Goal: Information Seeking & Learning: Learn about a topic

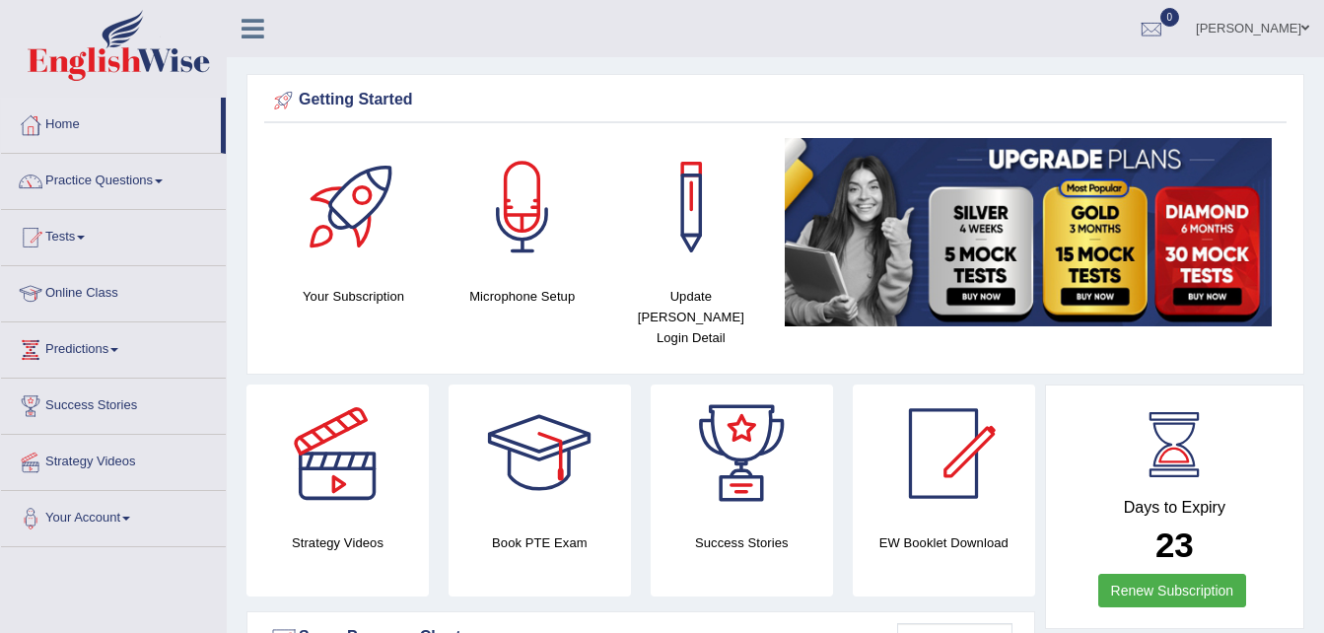
click at [71, 121] on link "Home" at bounding box center [111, 122] width 220 height 49
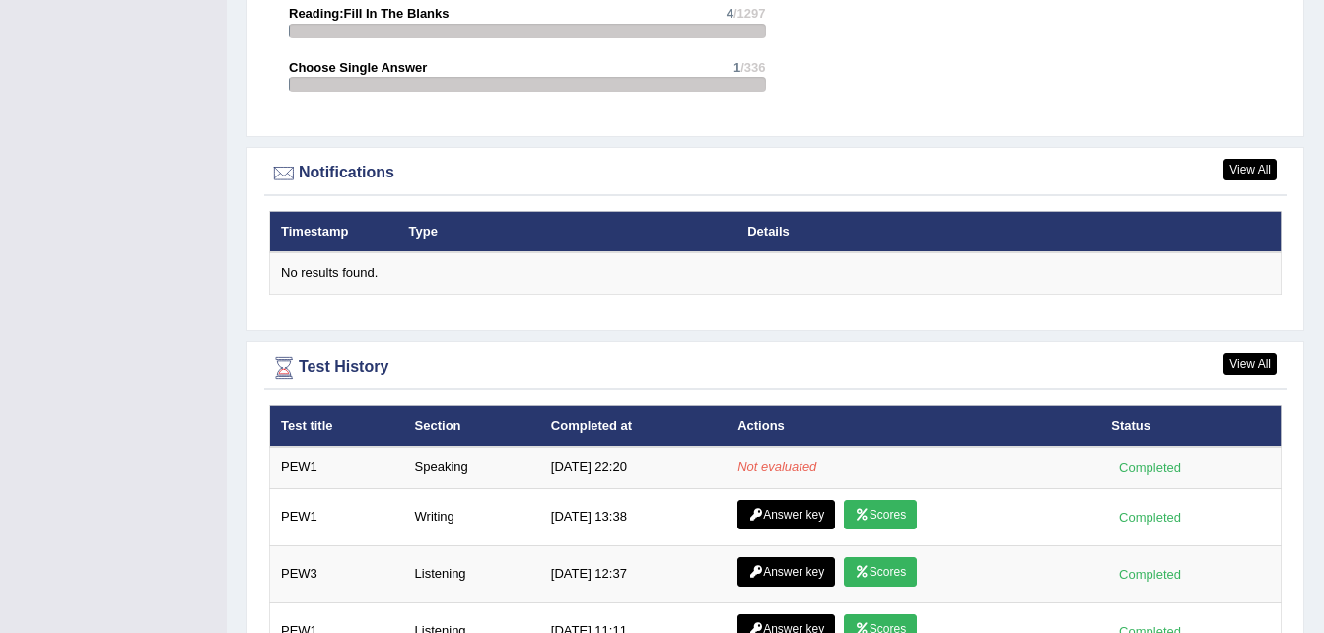
scroll to position [2367, 0]
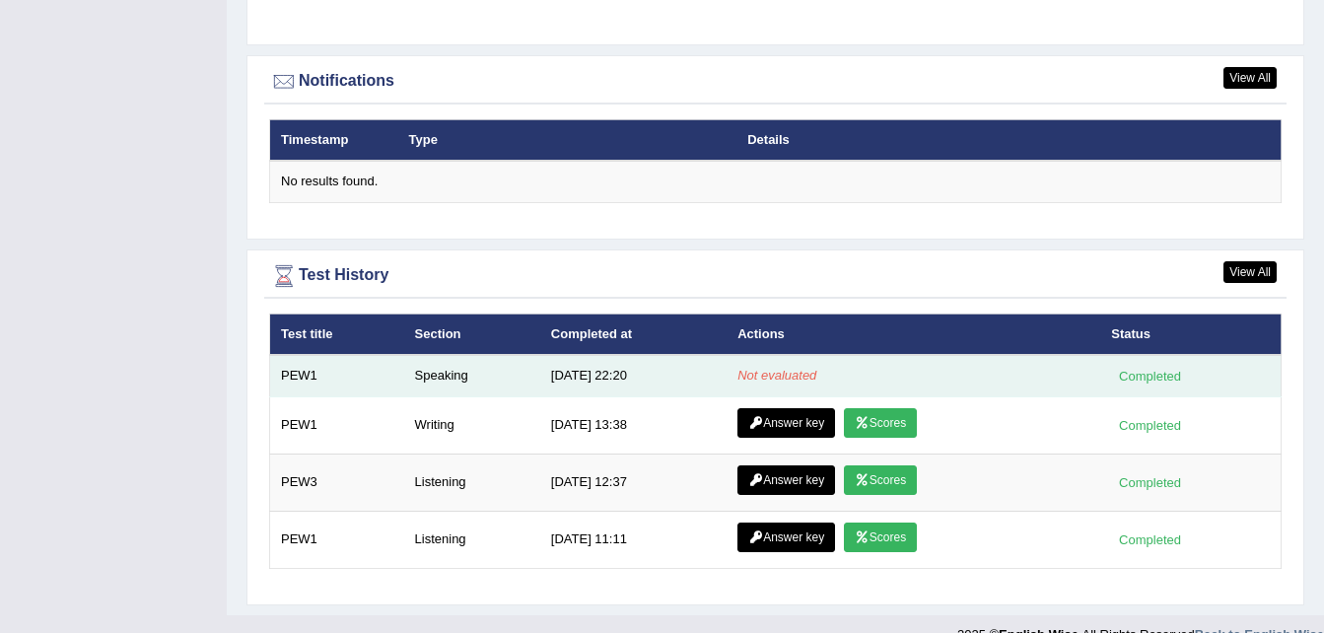
click at [782, 368] on em "Not evaluated" at bounding box center [776, 375] width 79 height 15
click at [427, 360] on td "Speaking" at bounding box center [472, 375] width 136 height 41
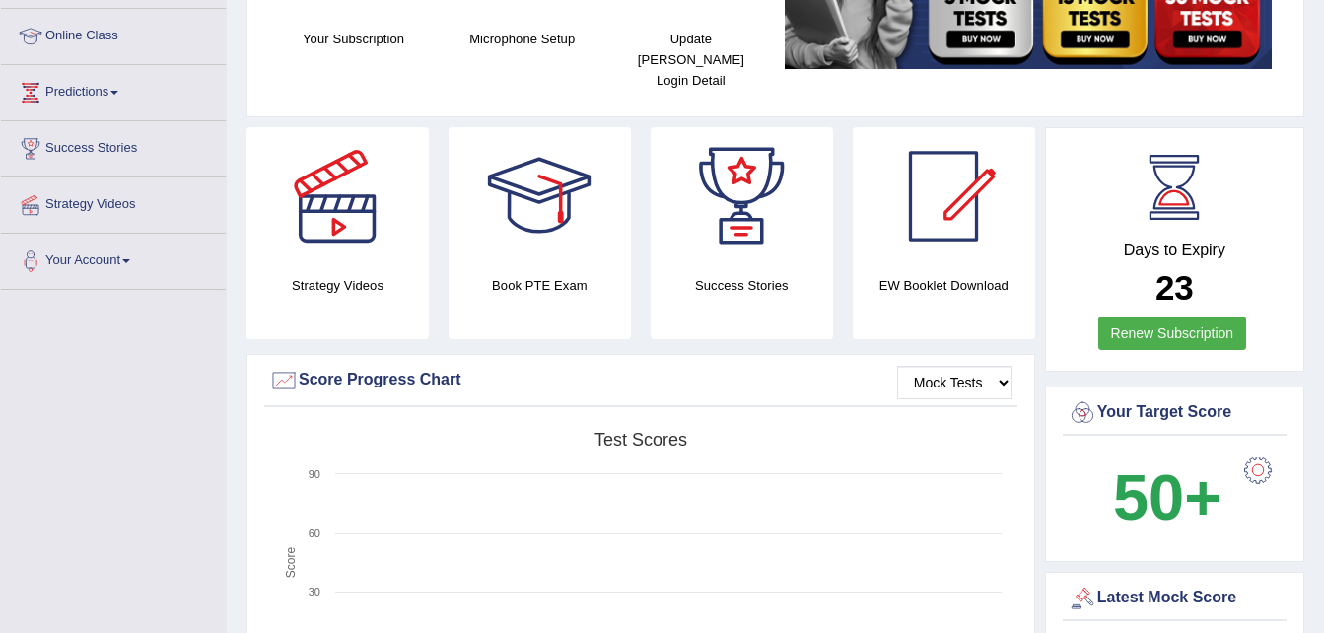
scroll to position [0, 0]
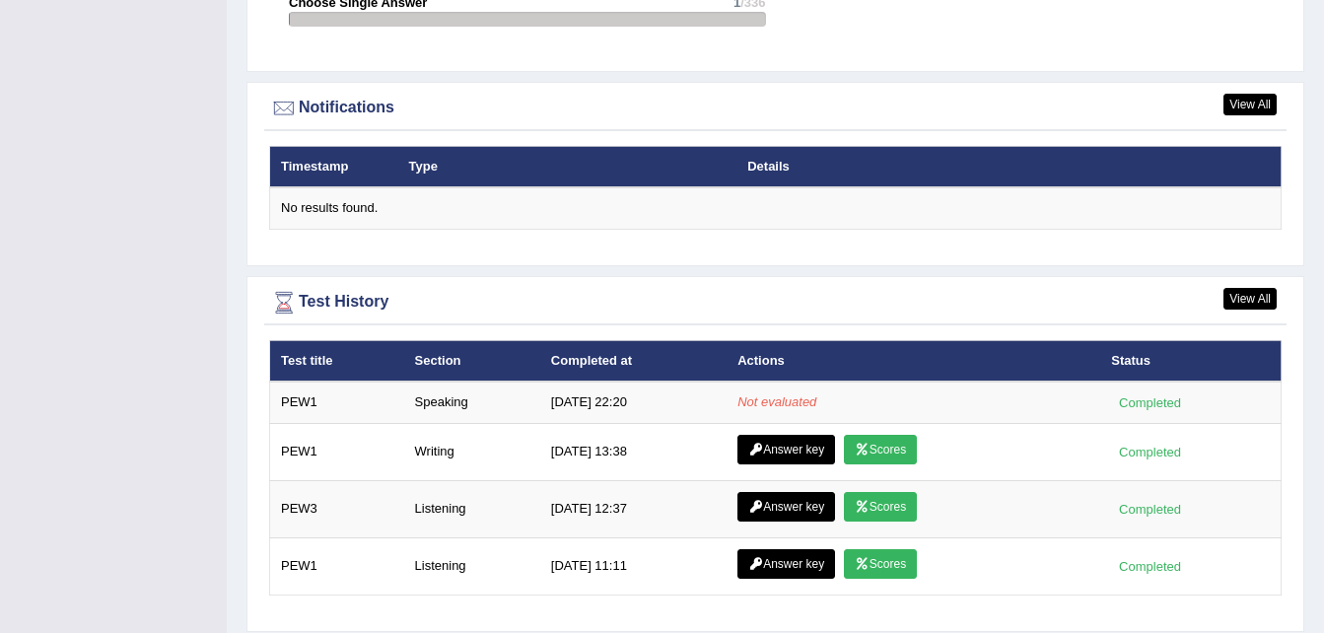
scroll to position [2341, 0]
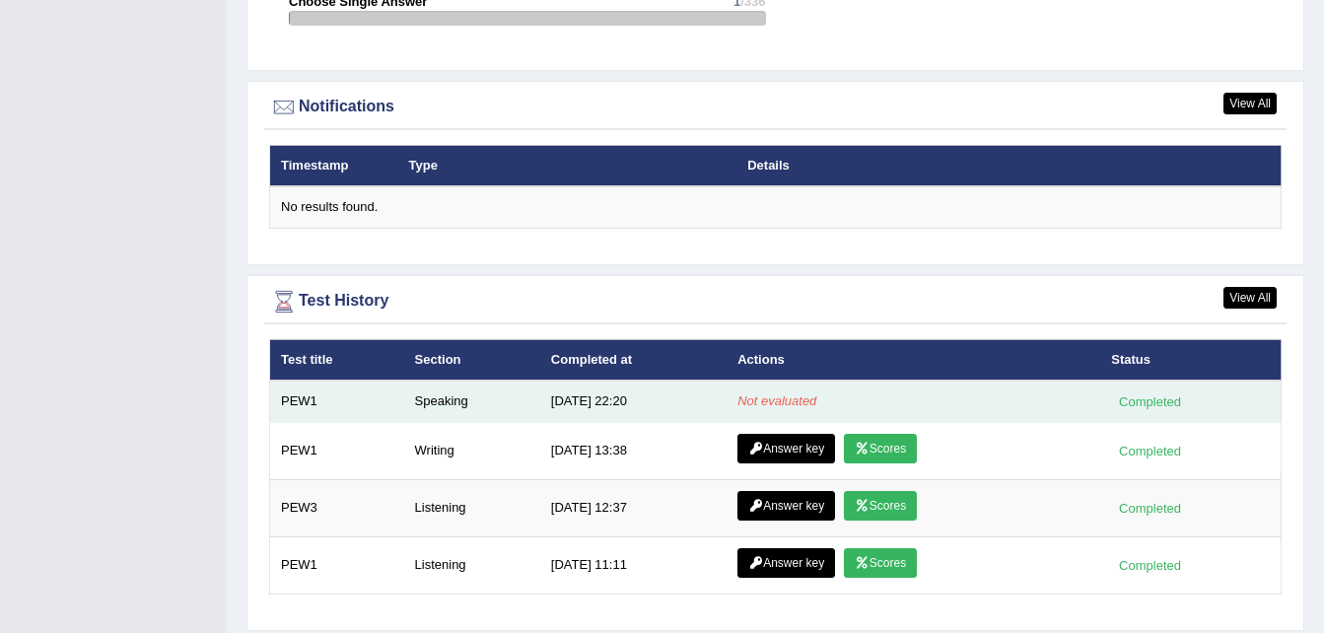
click at [790, 393] on em "Not evaluated" at bounding box center [776, 400] width 79 height 15
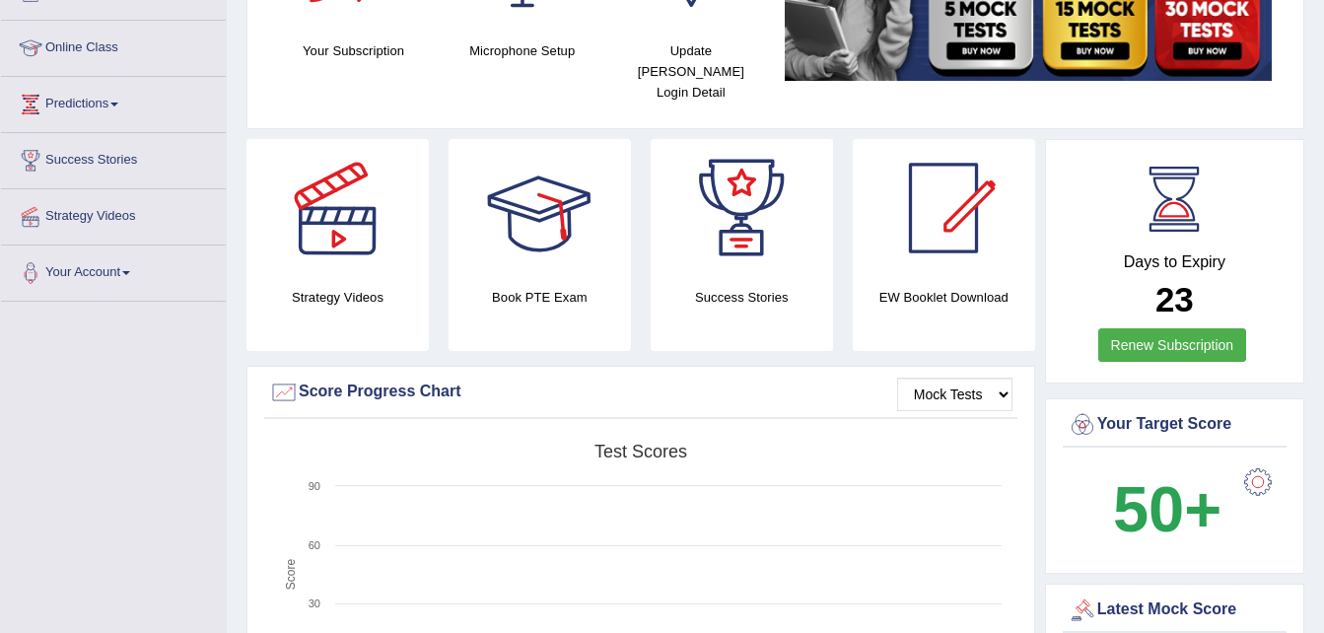
scroll to position [201, 0]
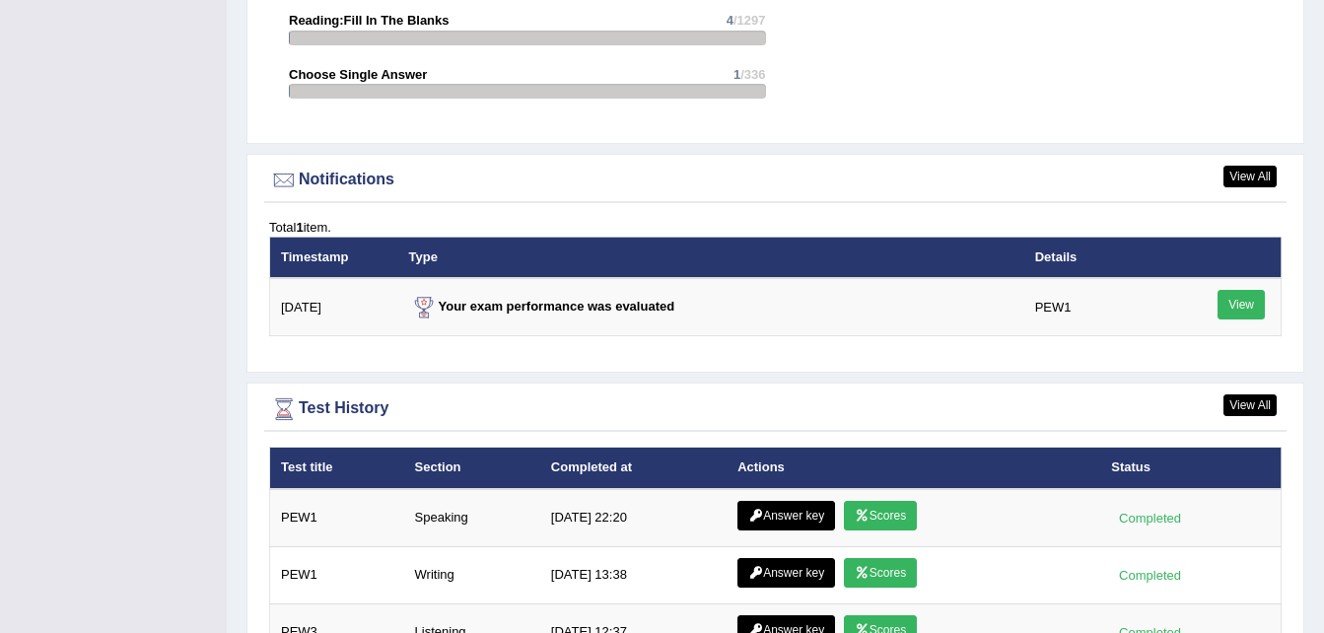
scroll to position [2429, 0]
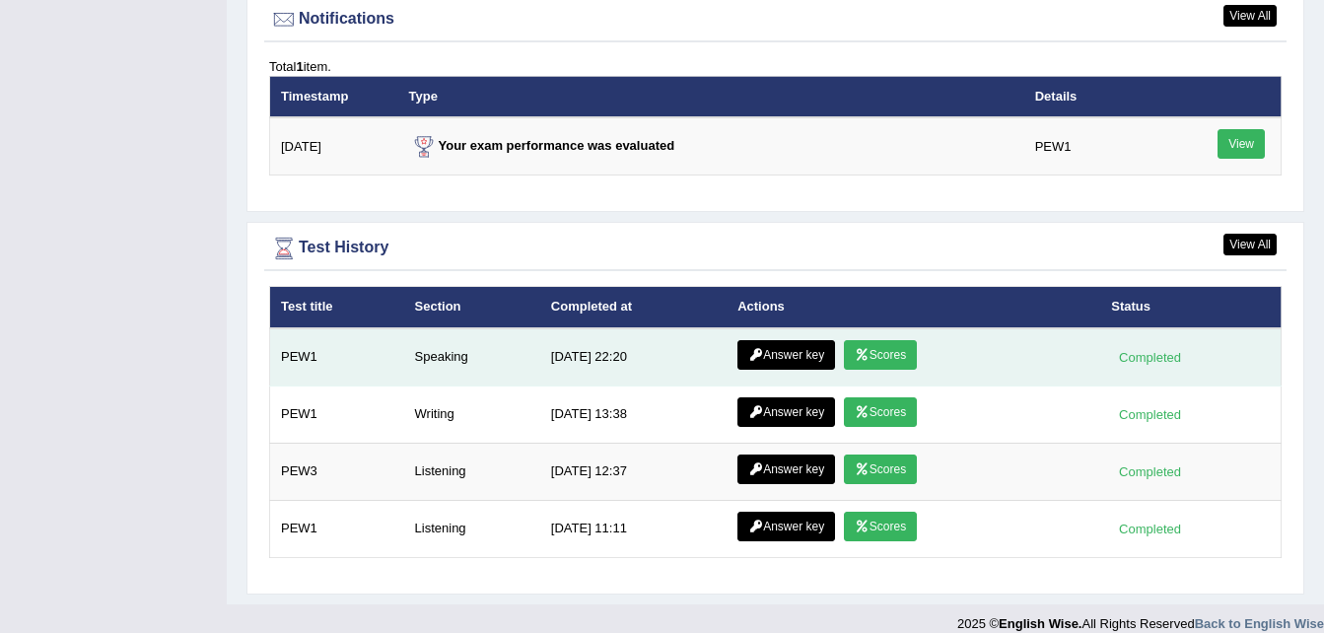
click at [891, 340] on link "Scores" at bounding box center [880, 355] width 73 height 30
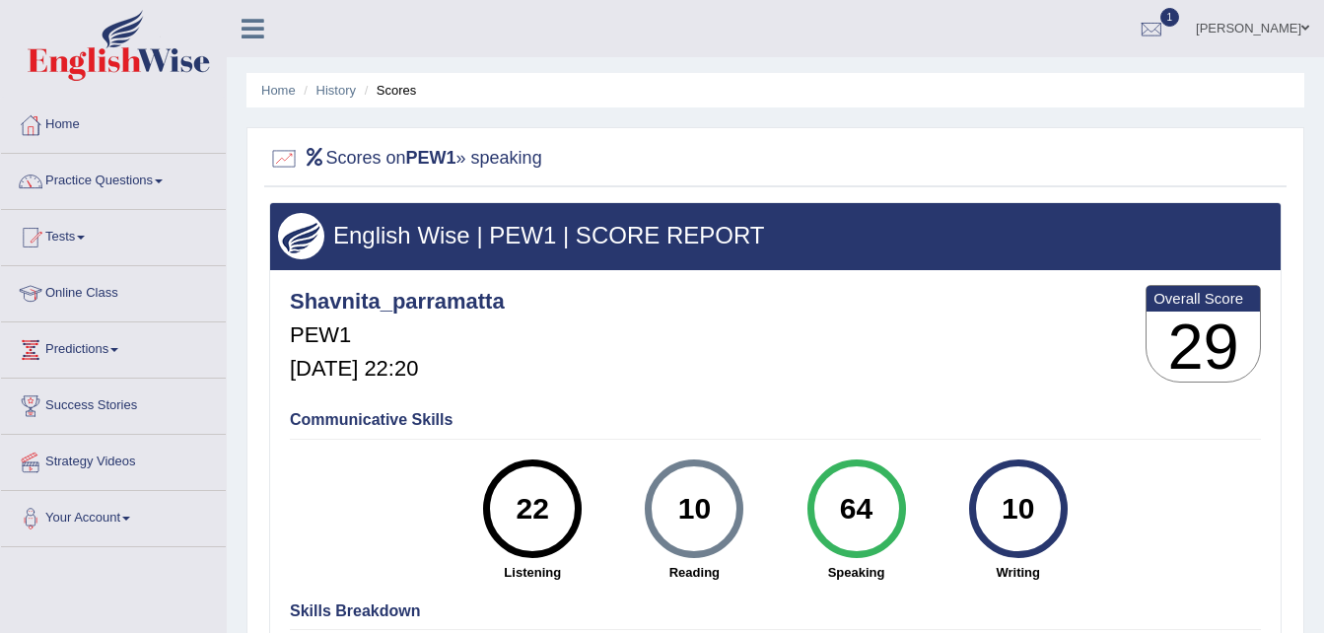
drag, startPoint x: 892, startPoint y: 389, endPoint x: 963, endPoint y: 205, distance: 197.6
click at [963, 205] on div "English Wise | PEW1 | SCORE REPORT Shavnita_parramatta PEW1 Sep 20, 2025, 22:20…" at bounding box center [775, 492] width 1013 height 580
click at [327, 95] on link "History" at bounding box center [335, 90] width 39 height 15
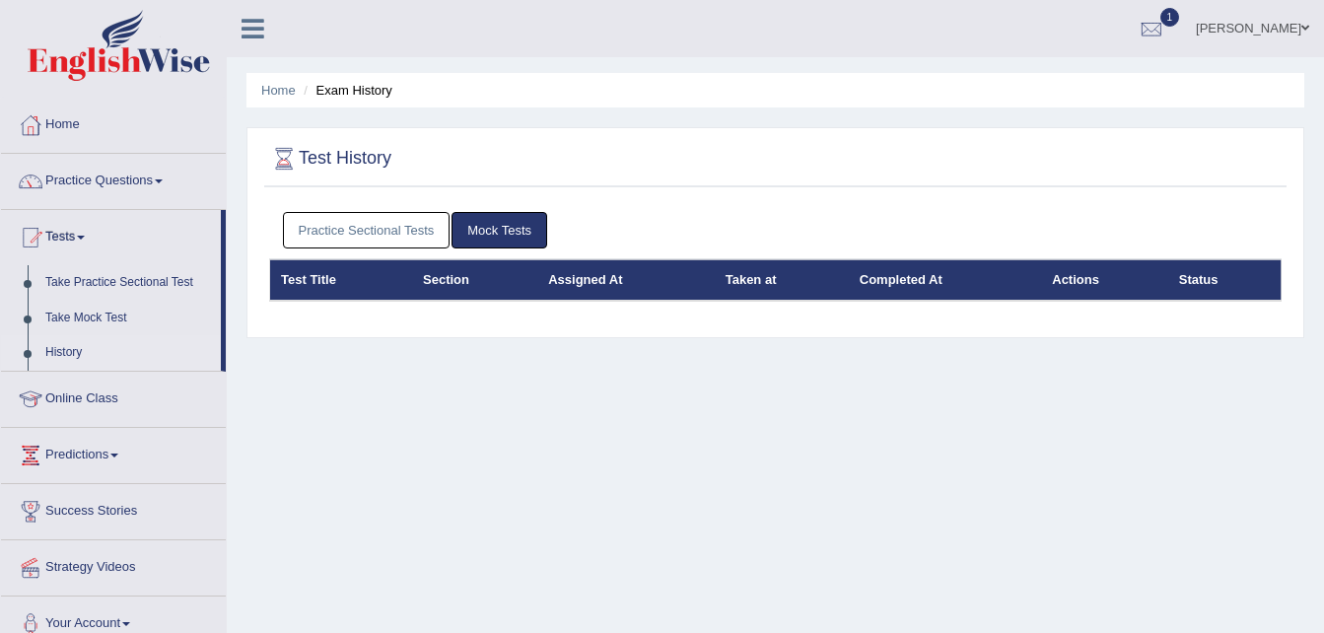
click at [377, 227] on link "Practice Sectional Tests" at bounding box center [367, 230] width 168 height 36
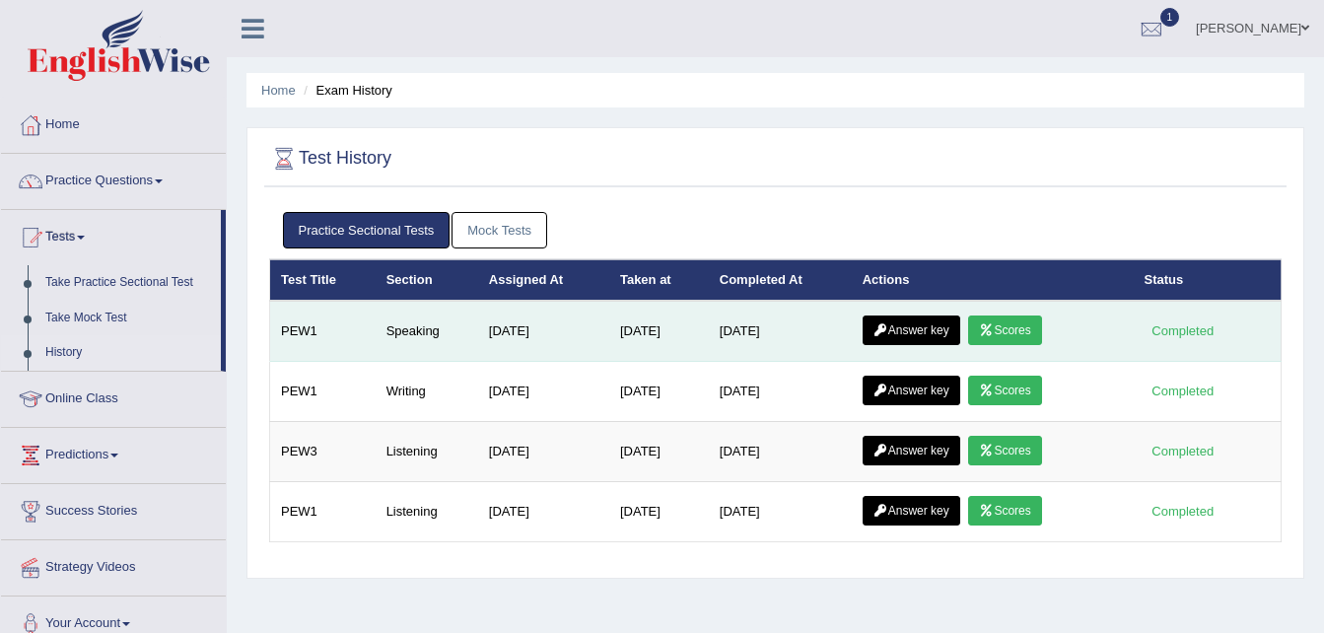
click at [902, 345] on link "Answer key" at bounding box center [912, 330] width 98 height 30
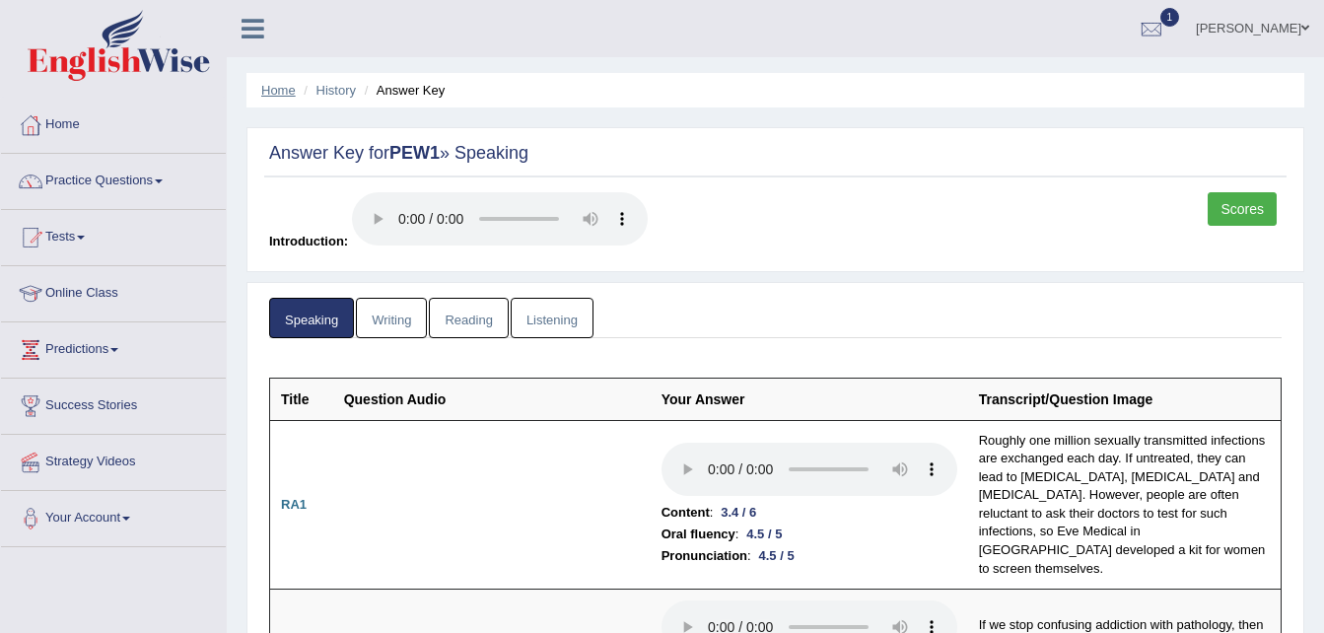
click at [284, 92] on link "Home" at bounding box center [278, 90] width 35 height 15
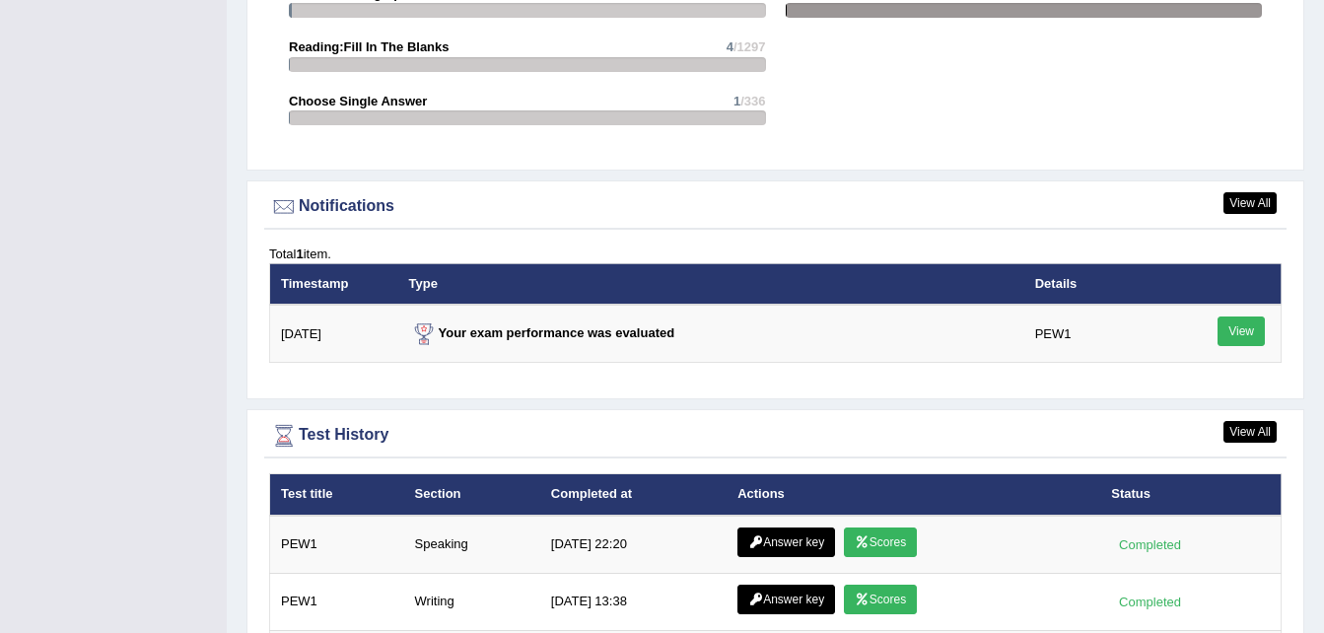
scroll to position [2249, 0]
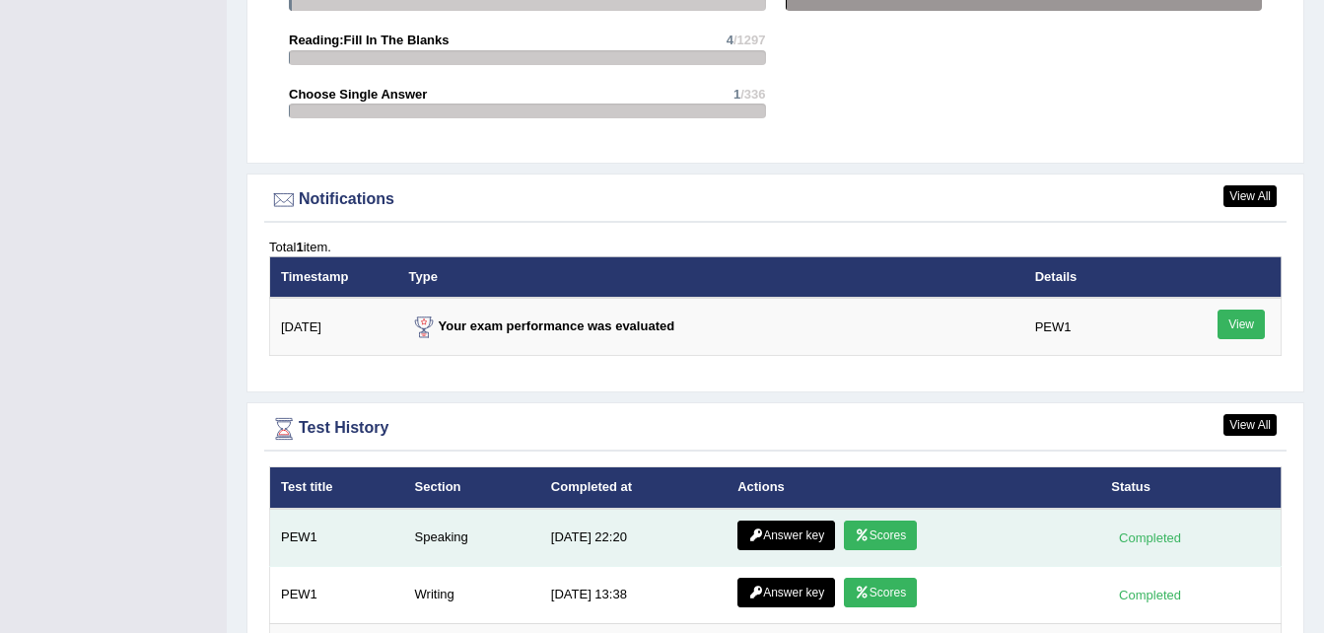
click at [877, 521] on link "Scores" at bounding box center [880, 536] width 73 height 30
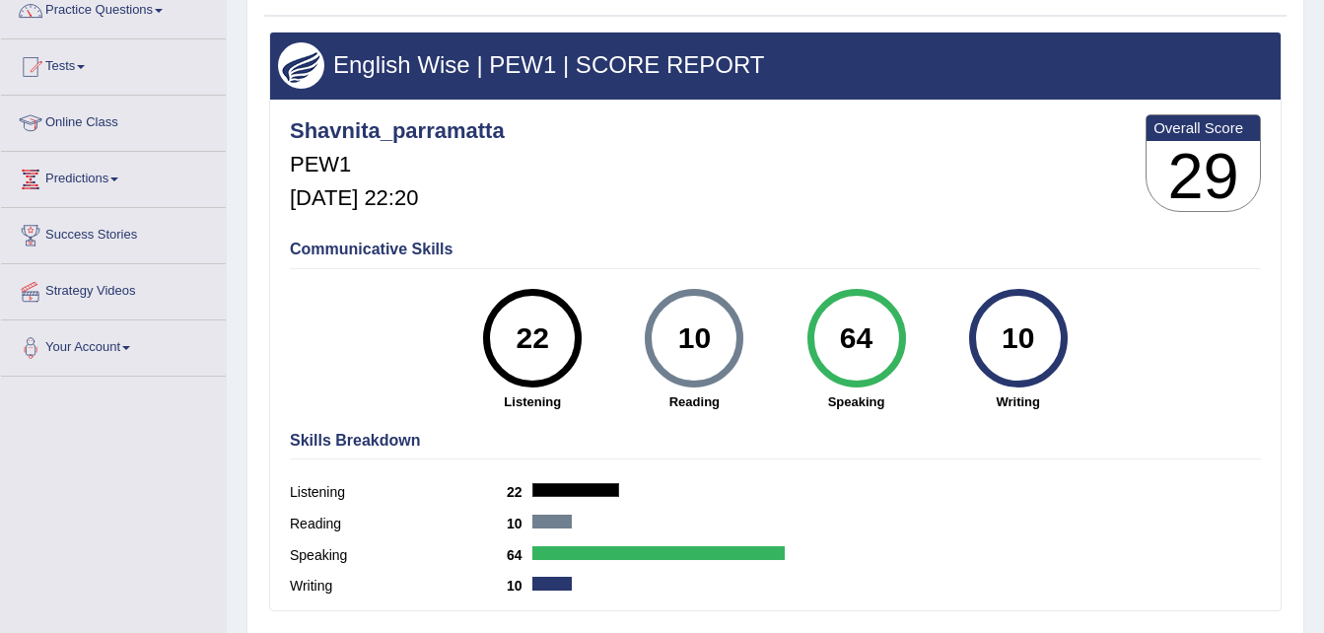
scroll to position [172, 0]
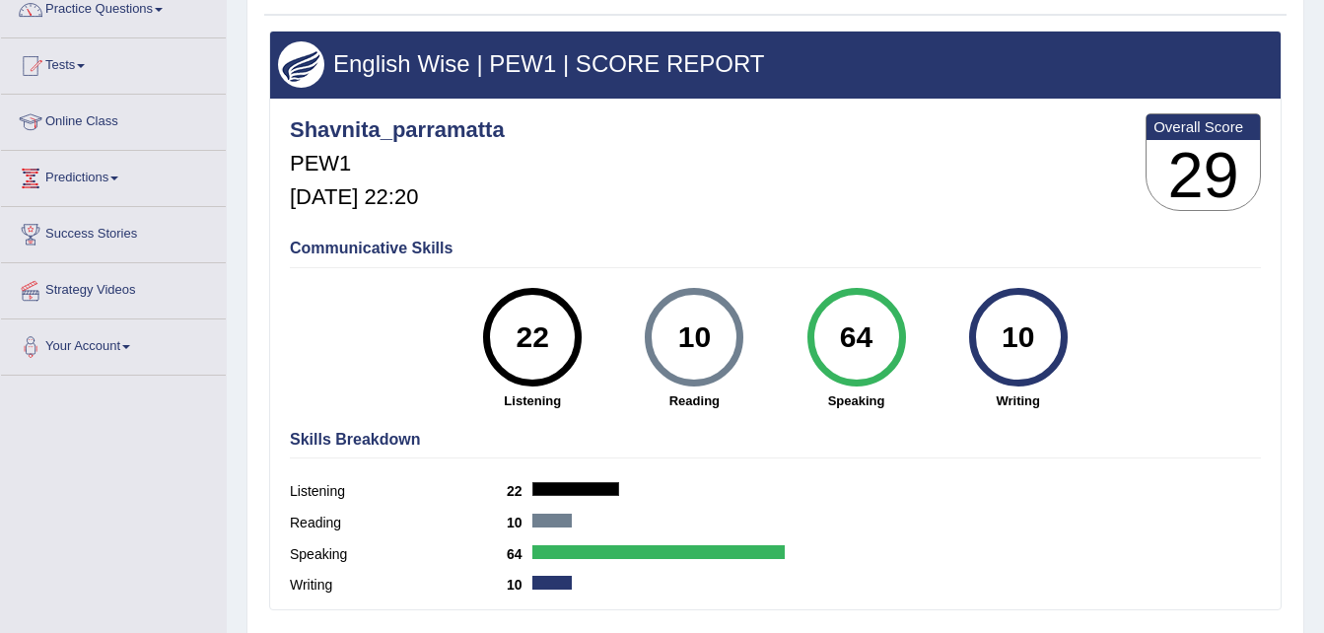
click at [908, 582] on div "Writing 10" at bounding box center [775, 588] width 971 height 32
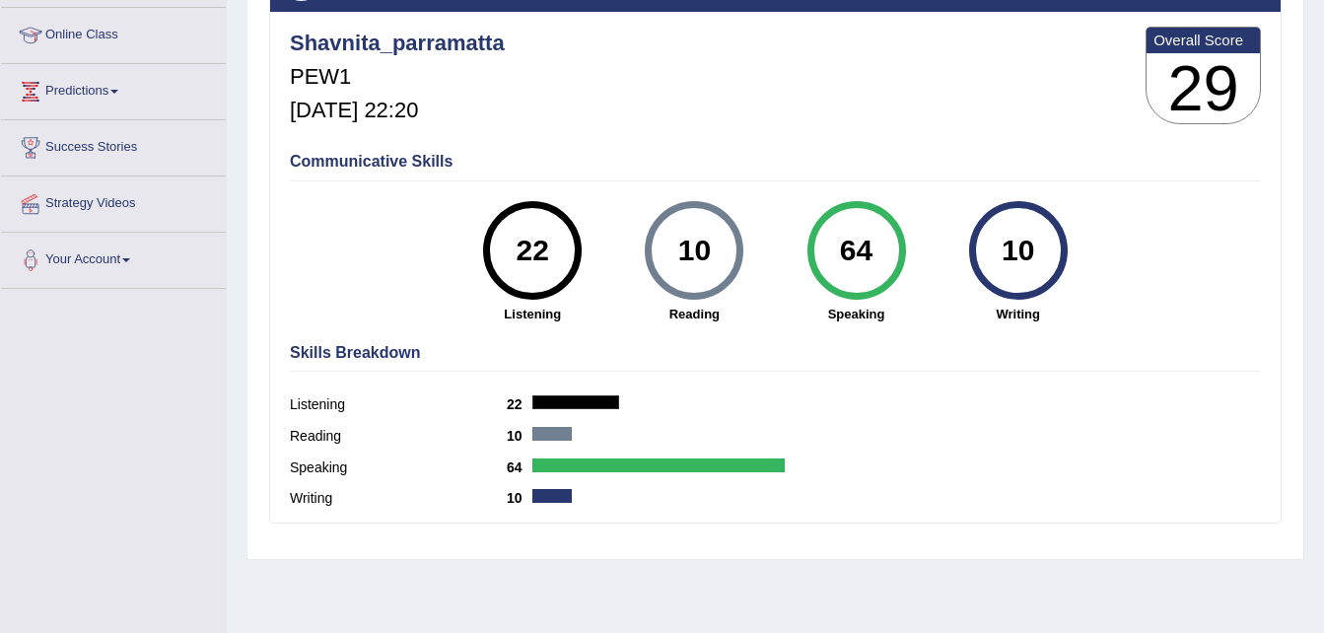
scroll to position [0, 0]
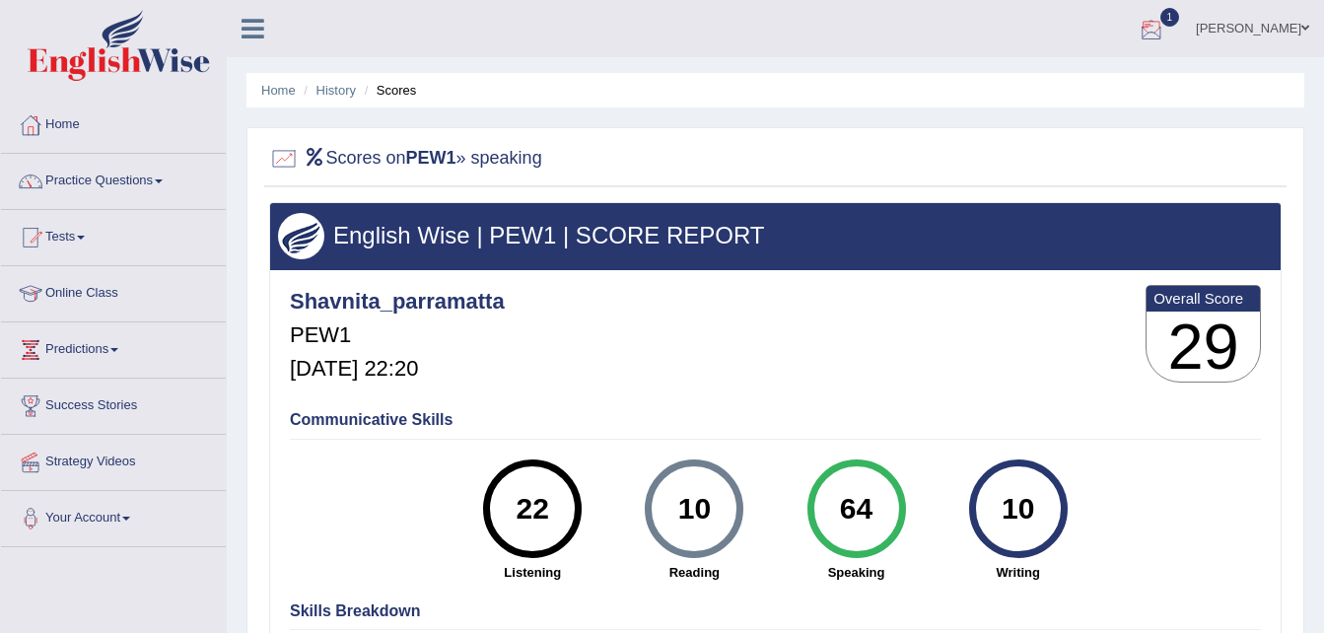
click at [1159, 31] on div at bounding box center [1152, 30] width 30 height 30
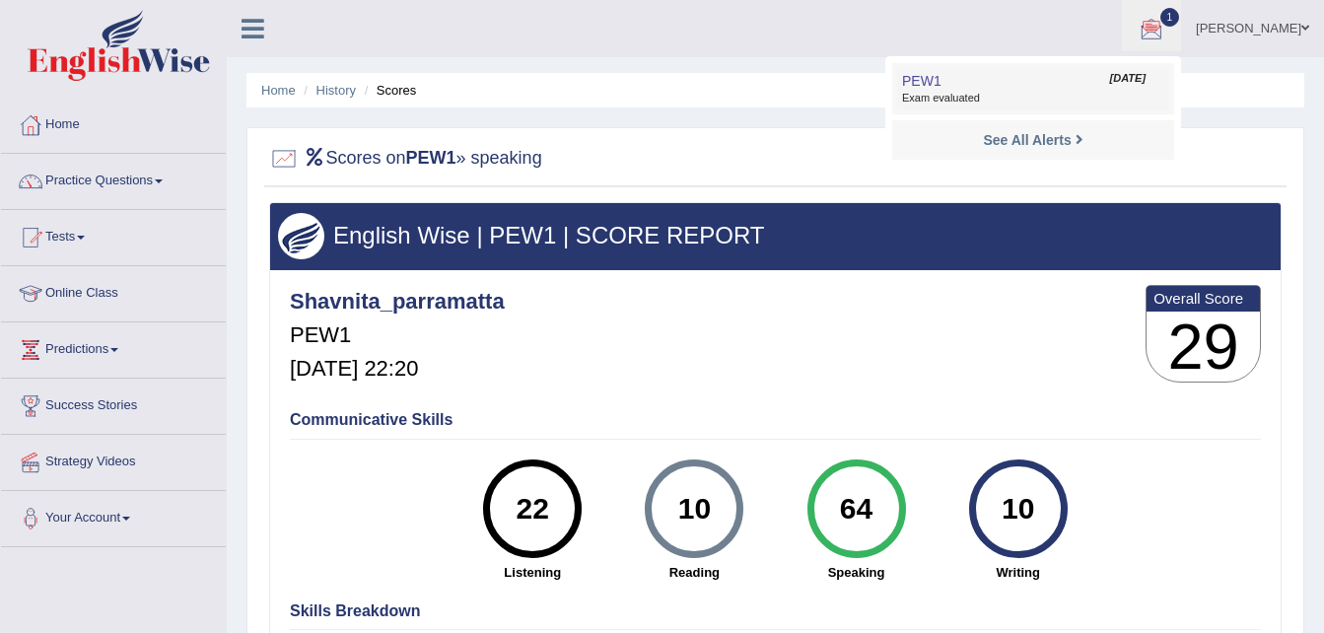
click at [1031, 95] on span "Exam evaluated" at bounding box center [1033, 99] width 262 height 16
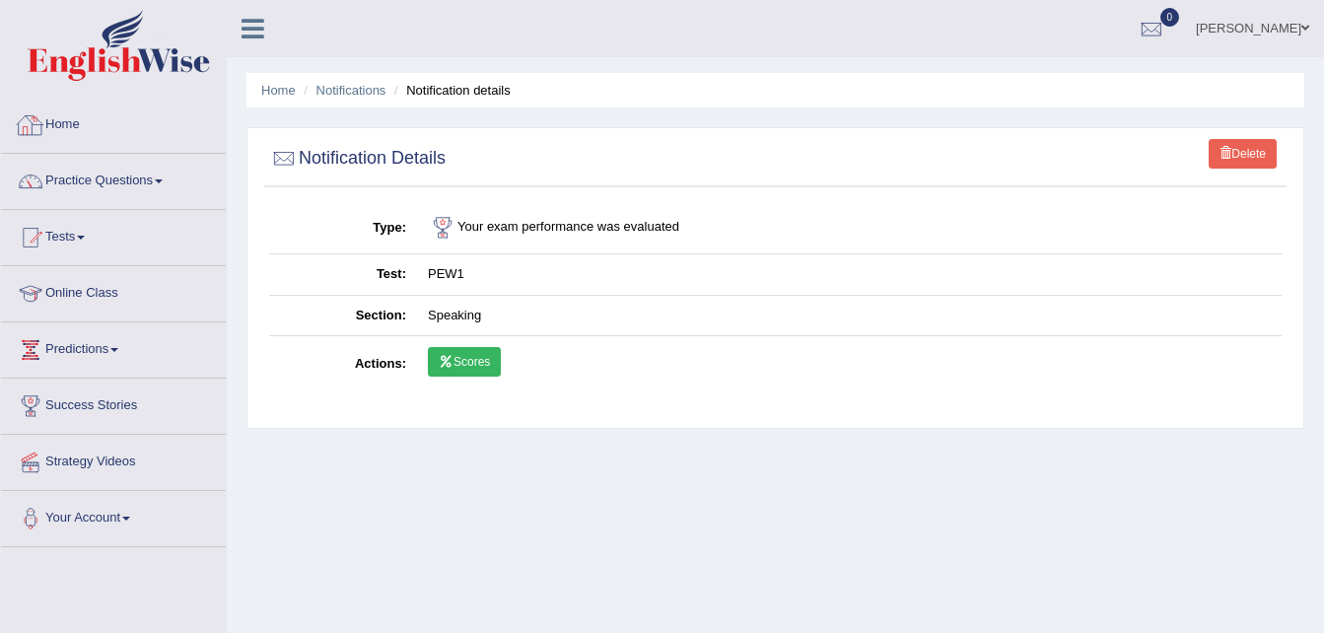
click at [62, 117] on link "Home" at bounding box center [113, 122] width 225 height 49
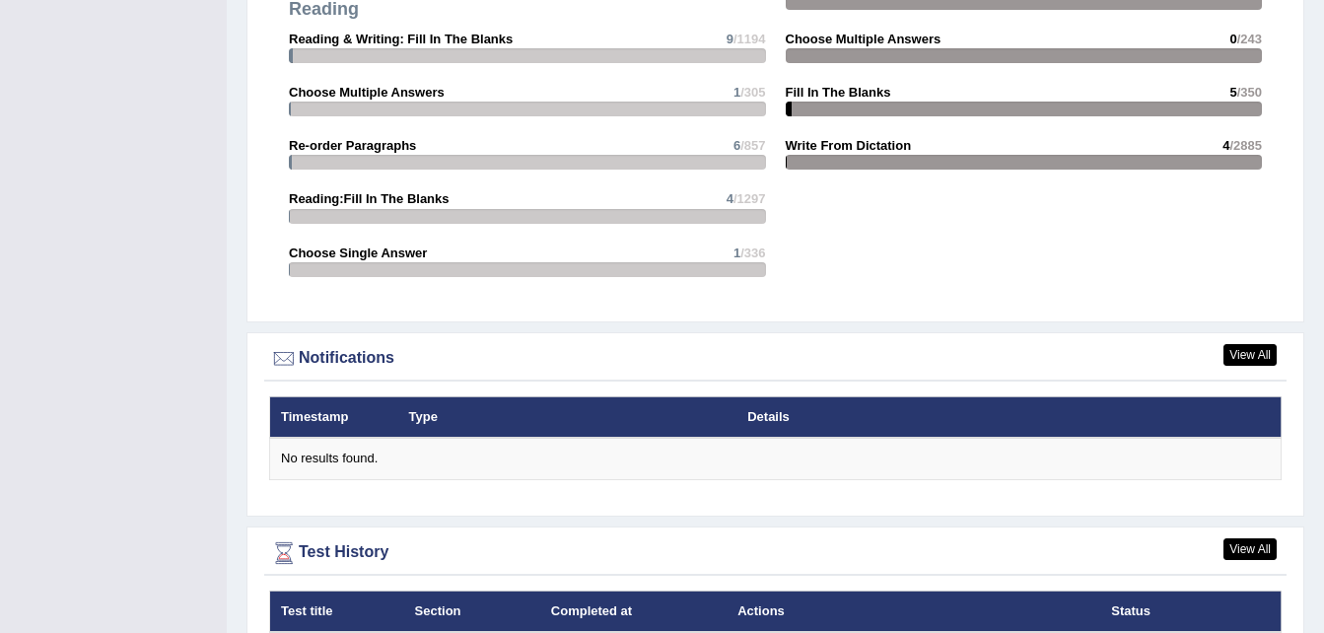
scroll to position [2394, 0]
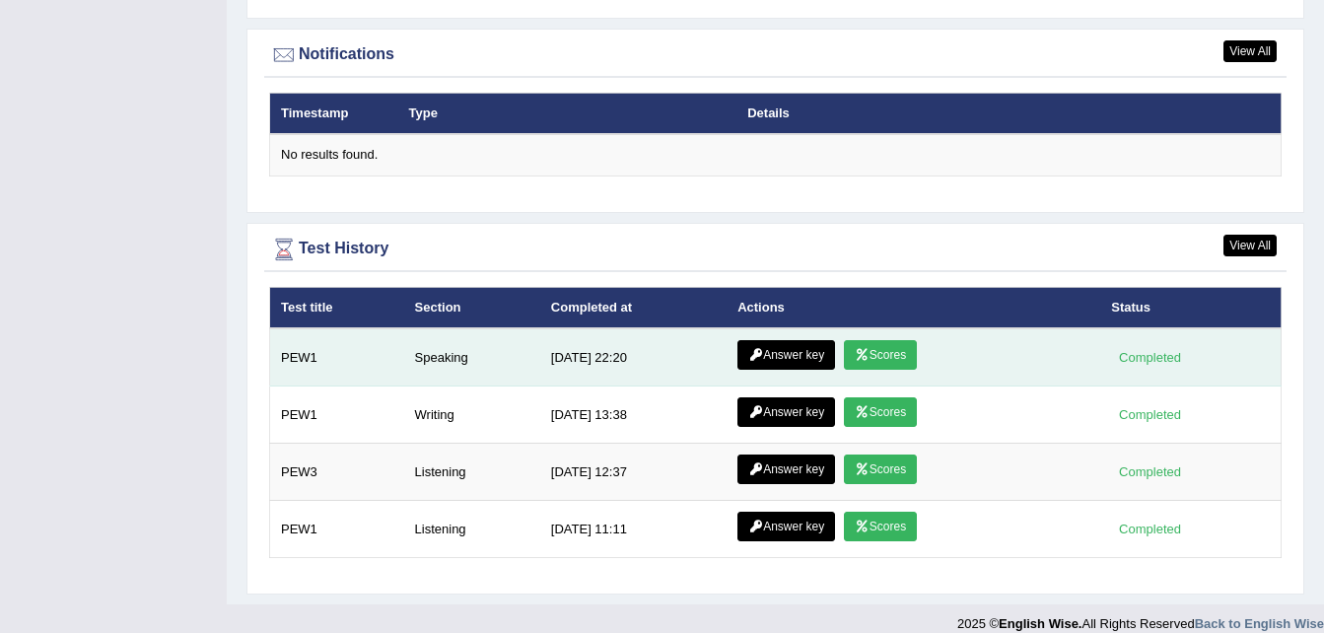
click at [877, 340] on link "Scores" at bounding box center [880, 355] width 73 height 30
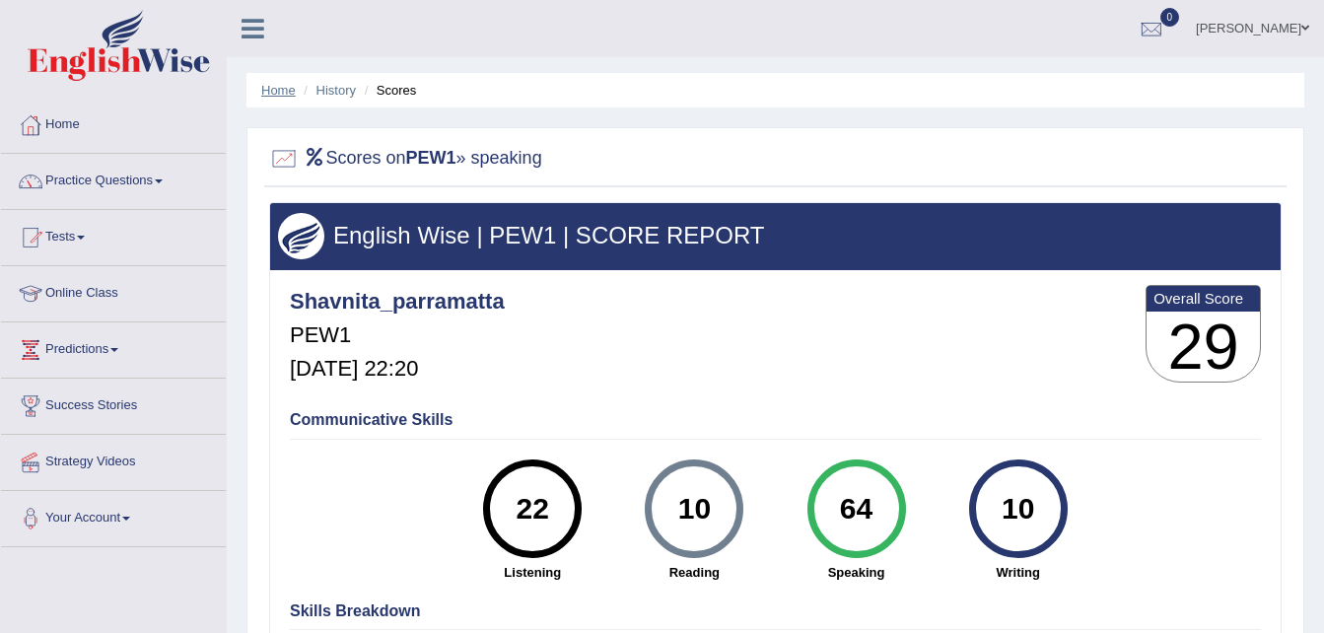
click at [279, 89] on link "Home" at bounding box center [278, 90] width 35 height 15
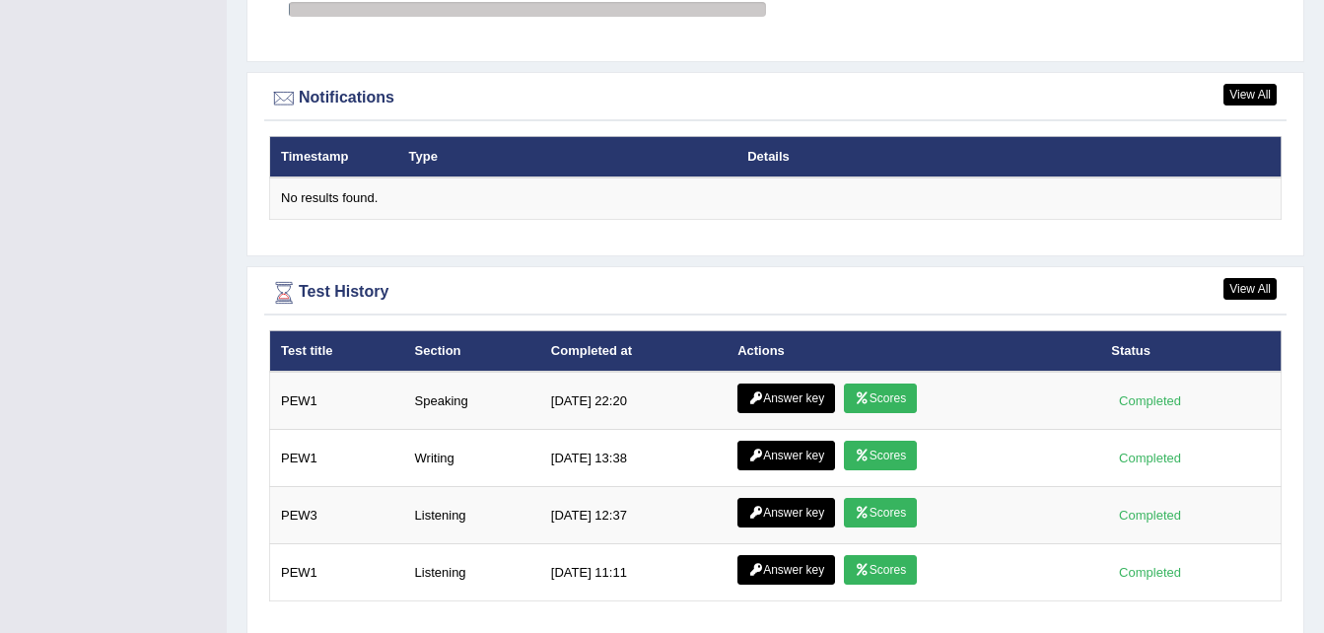
scroll to position [2351, 0]
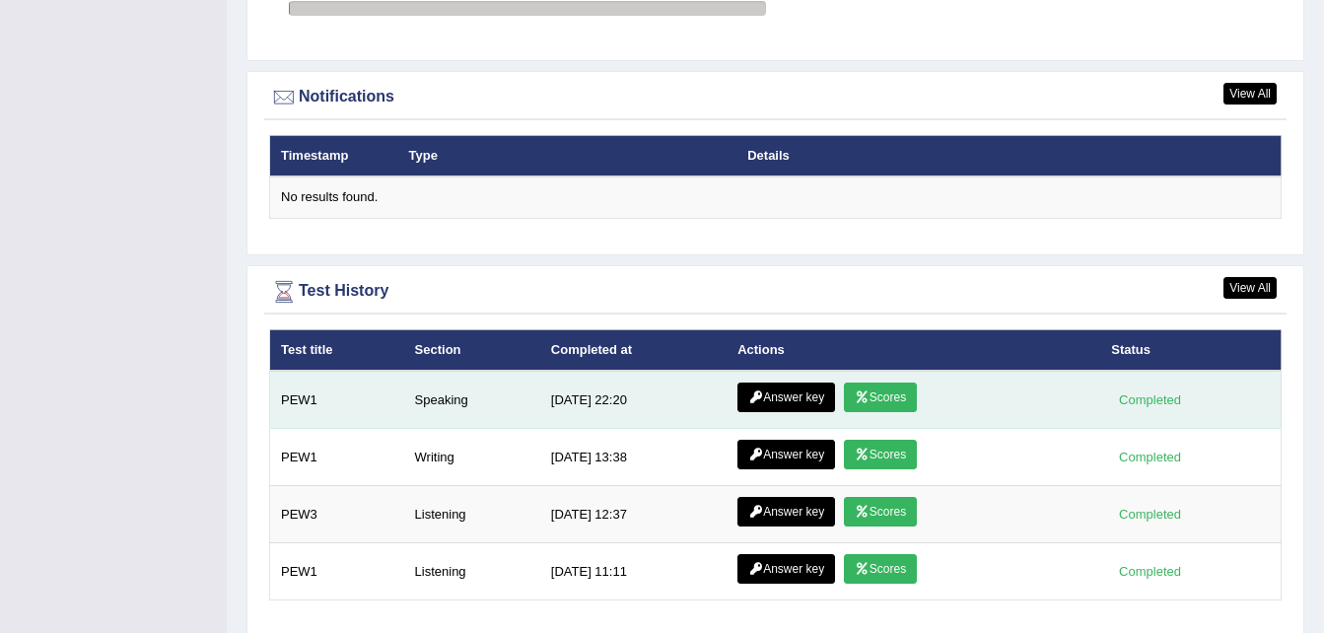
click at [785, 383] on link "Answer key" at bounding box center [786, 398] width 98 height 30
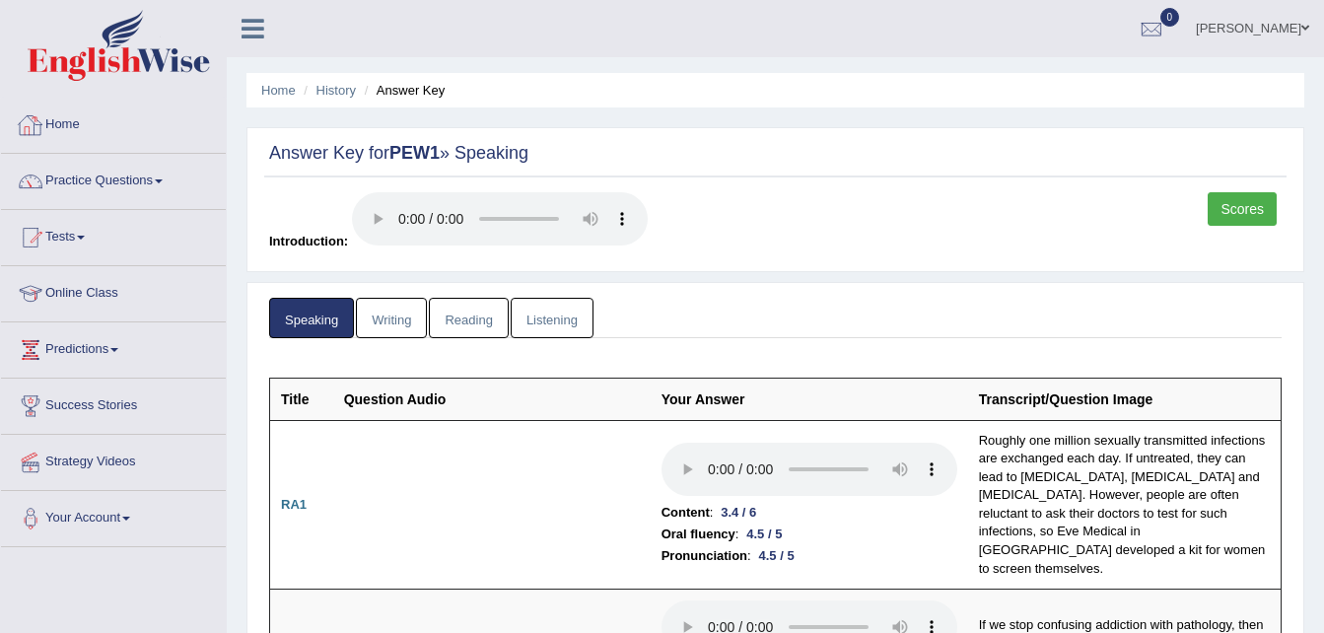
click at [71, 127] on link "Home" at bounding box center [113, 122] width 225 height 49
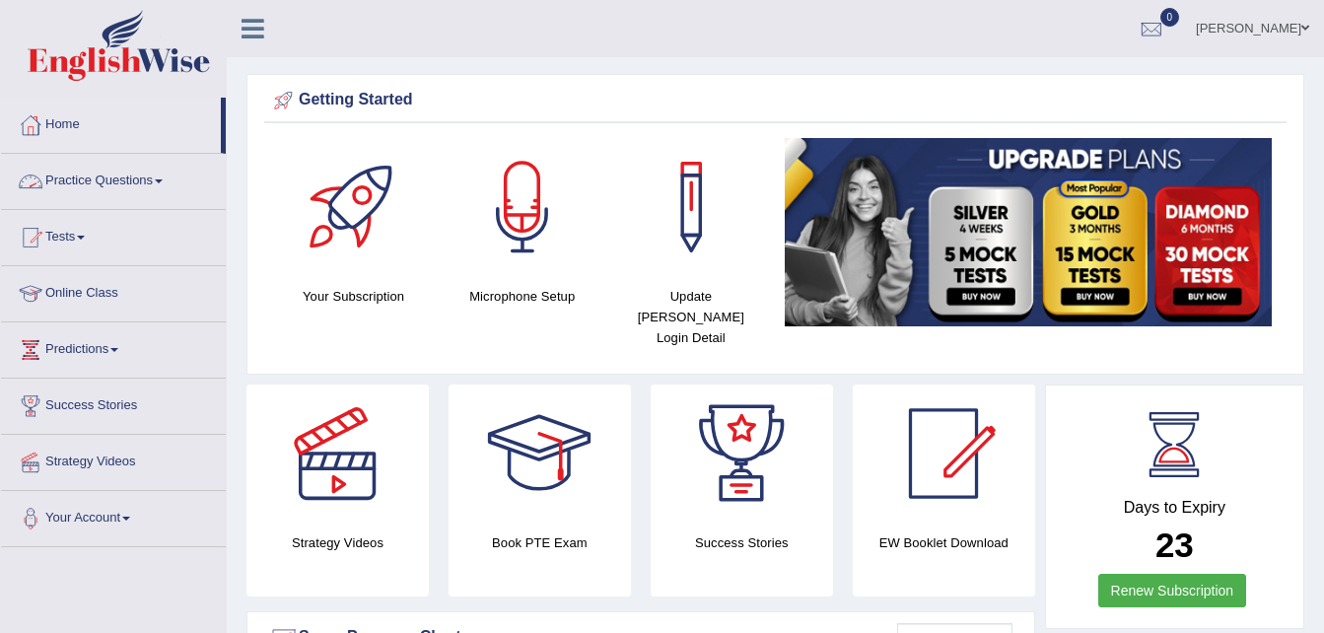
click at [166, 185] on link "Practice Questions" at bounding box center [113, 178] width 225 height 49
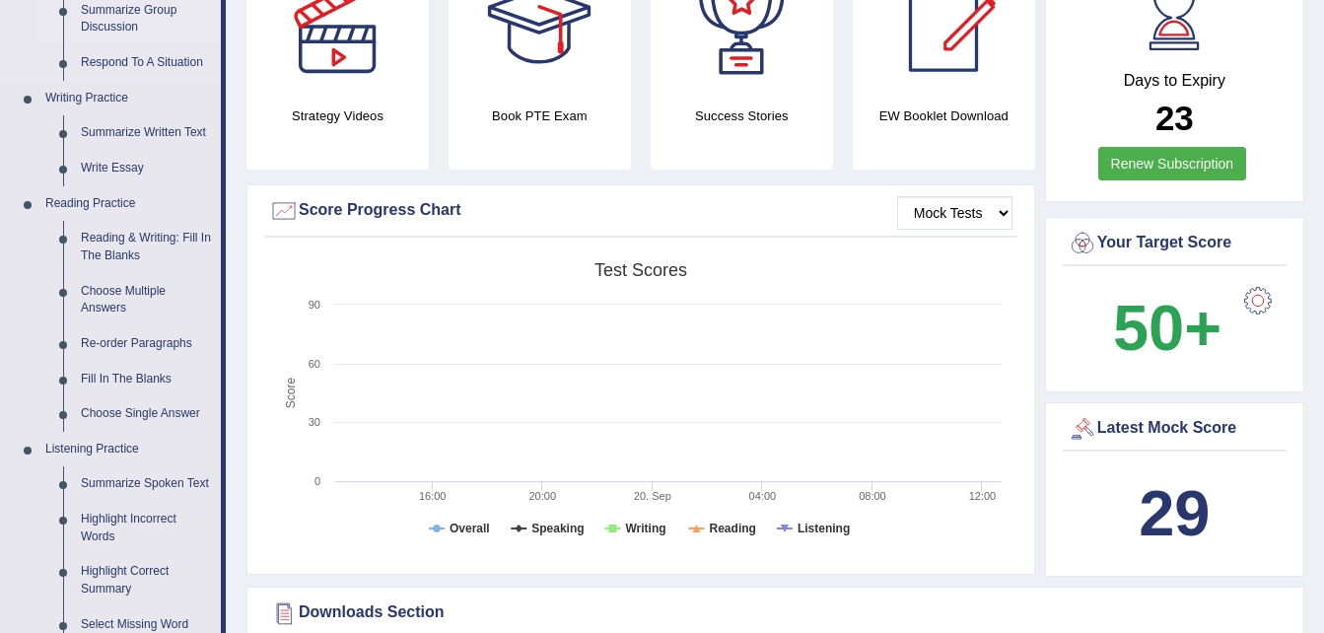
scroll to position [428, 0]
click at [111, 136] on link "Summarize Written Text" at bounding box center [146, 131] width 149 height 35
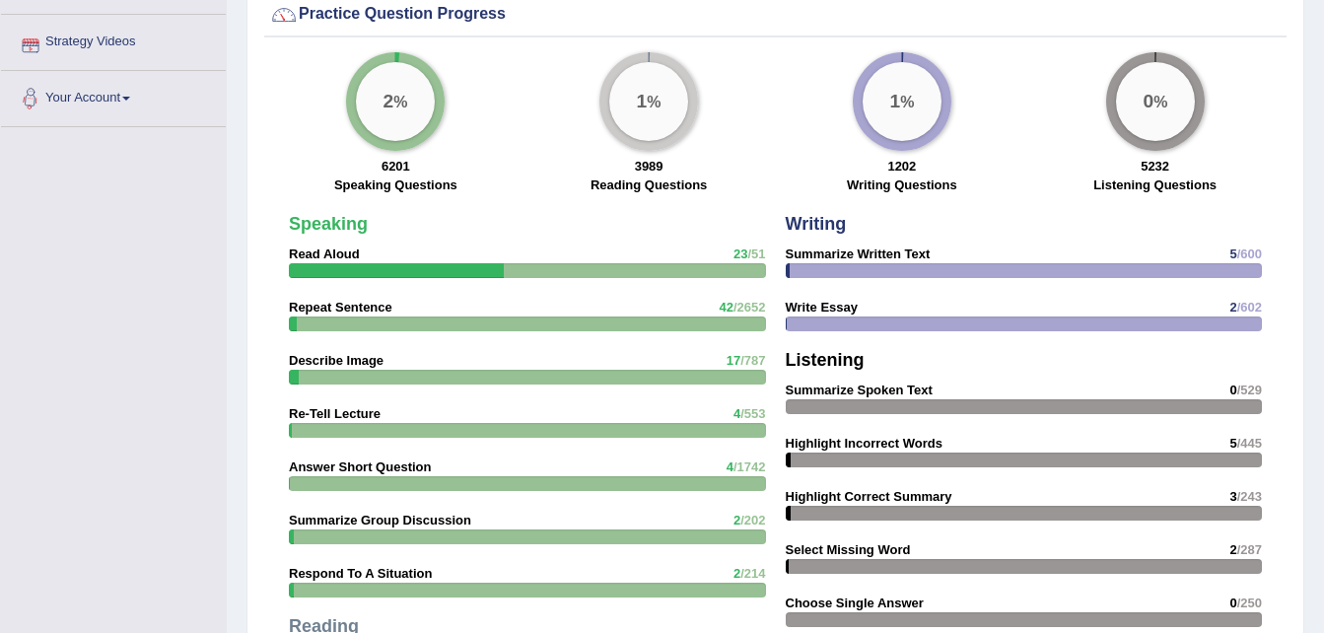
scroll to position [1481, 0]
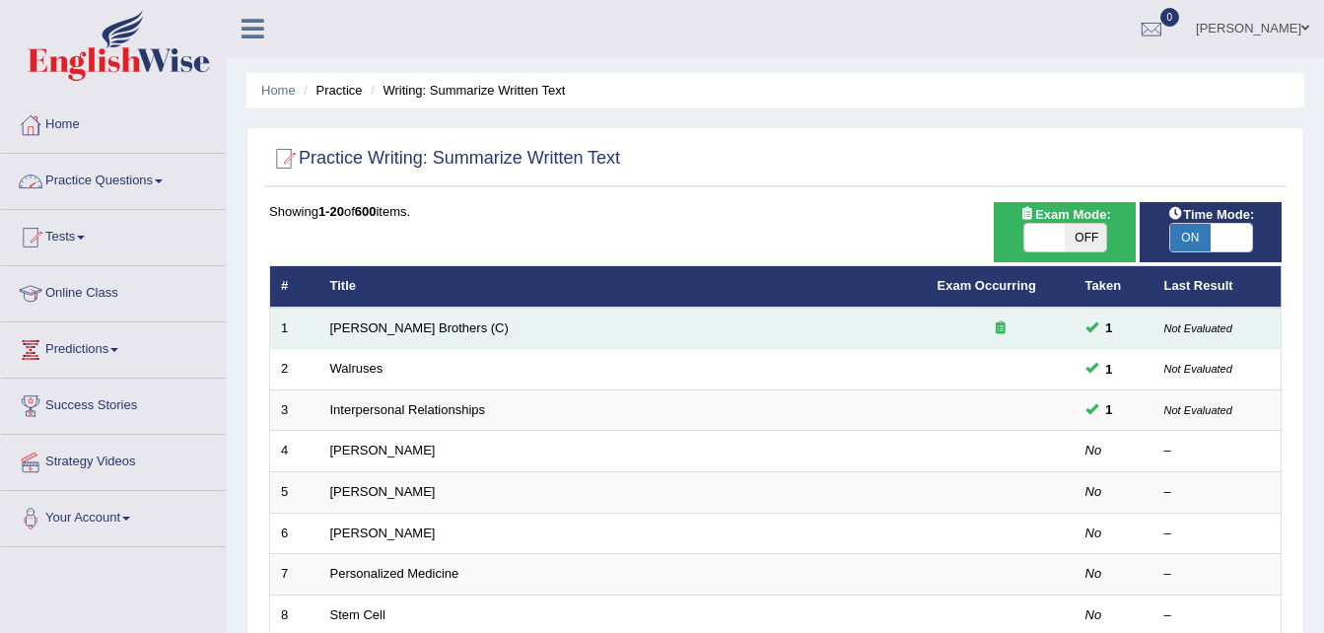
click at [385, 335] on td "[PERSON_NAME] Brothers (C)" at bounding box center [622, 328] width 607 height 41
click at [389, 331] on link "[PERSON_NAME] Brothers (C)" at bounding box center [419, 327] width 178 height 15
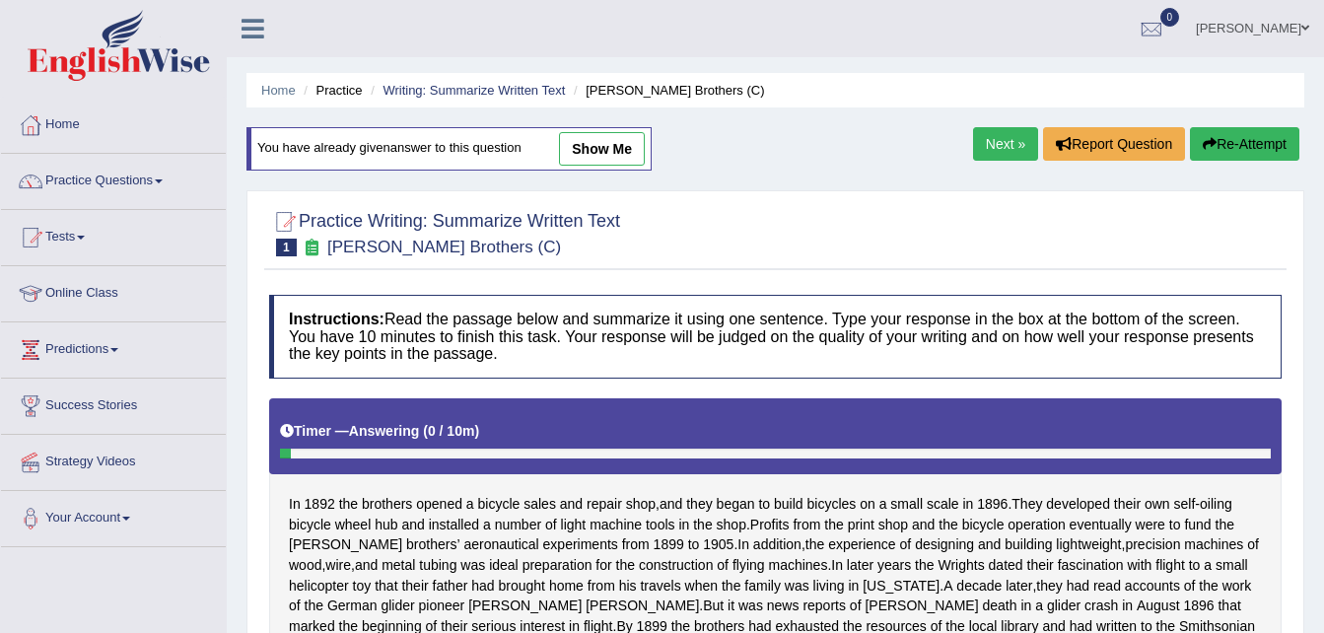
click at [595, 147] on link "show me" at bounding box center [602, 149] width 86 height 34
type textarea "In 1892 the brothers opened a bicycle sales and repair shop,and they began to b…"
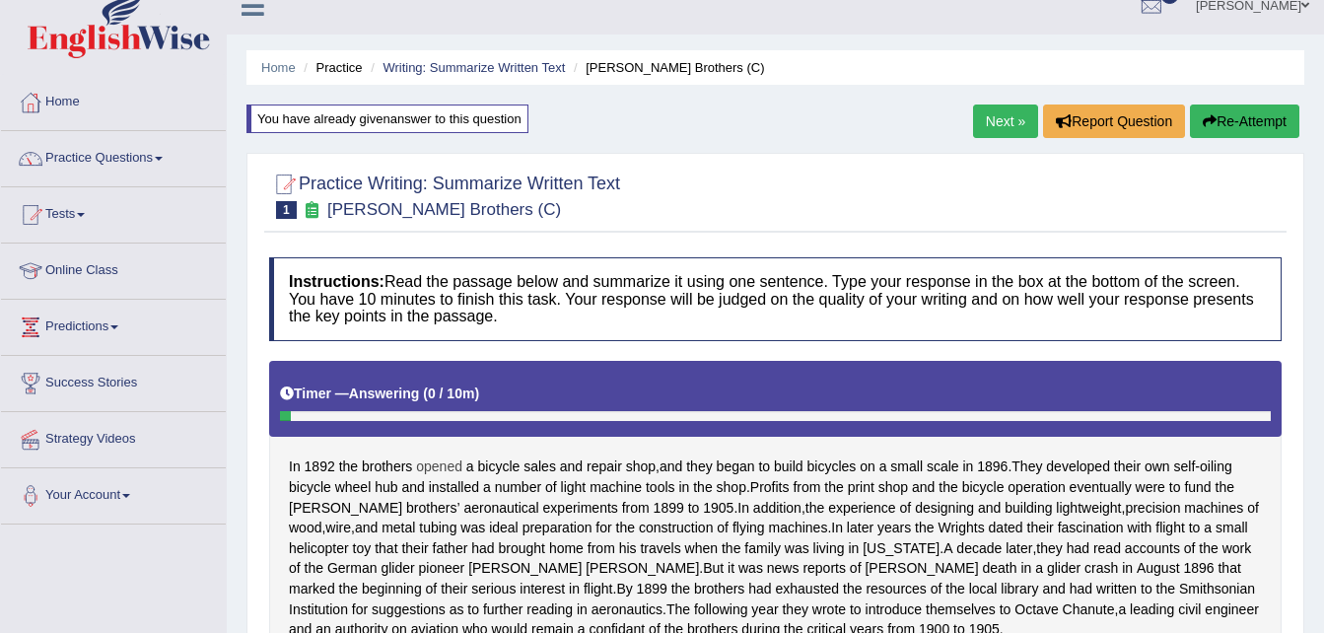
scroll to position [8, 0]
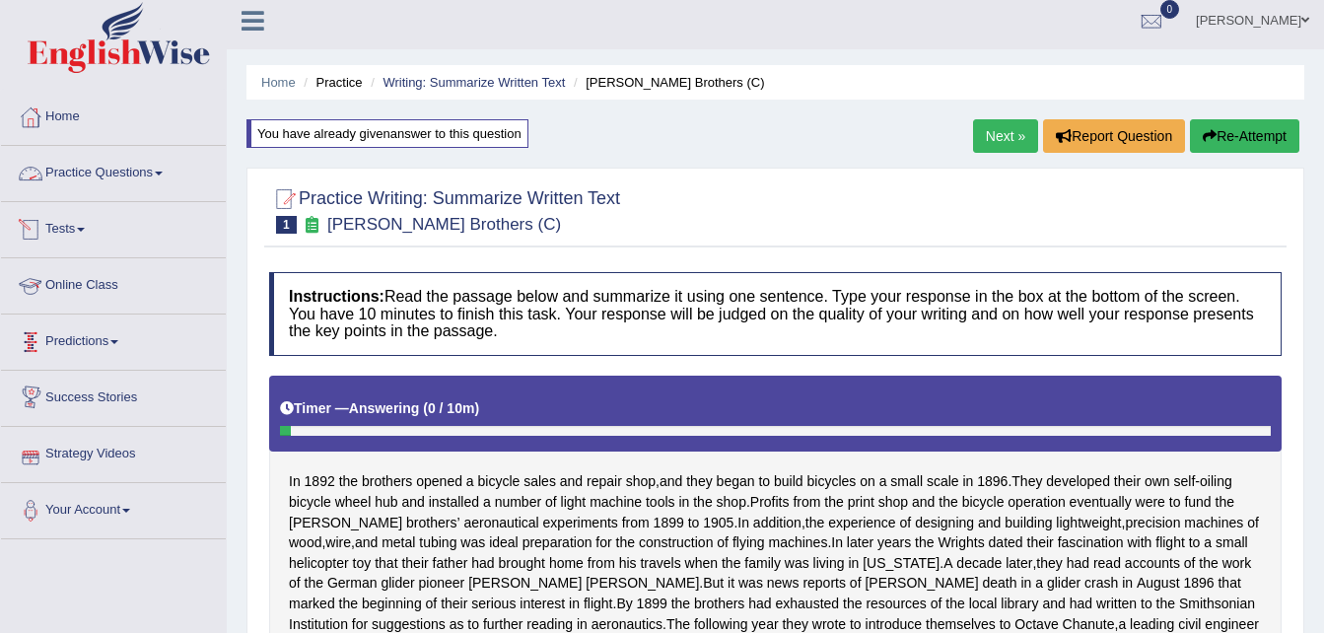
click at [159, 173] on link "Practice Questions" at bounding box center [113, 170] width 225 height 49
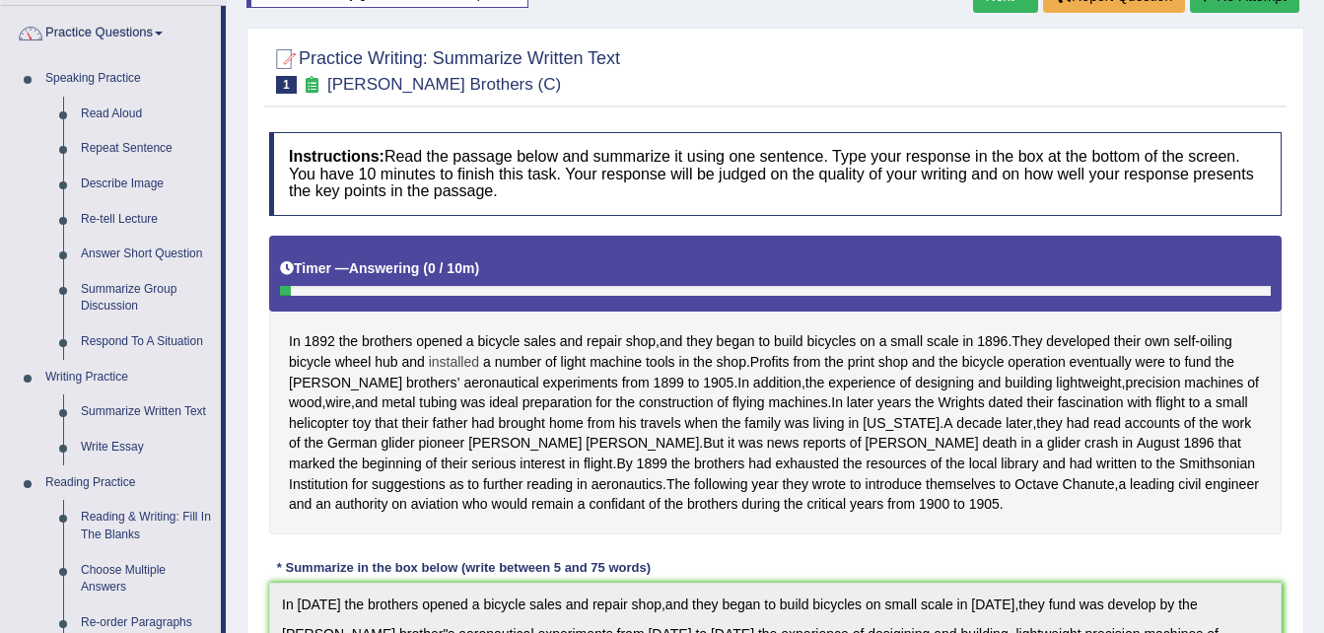
scroll to position [0, 0]
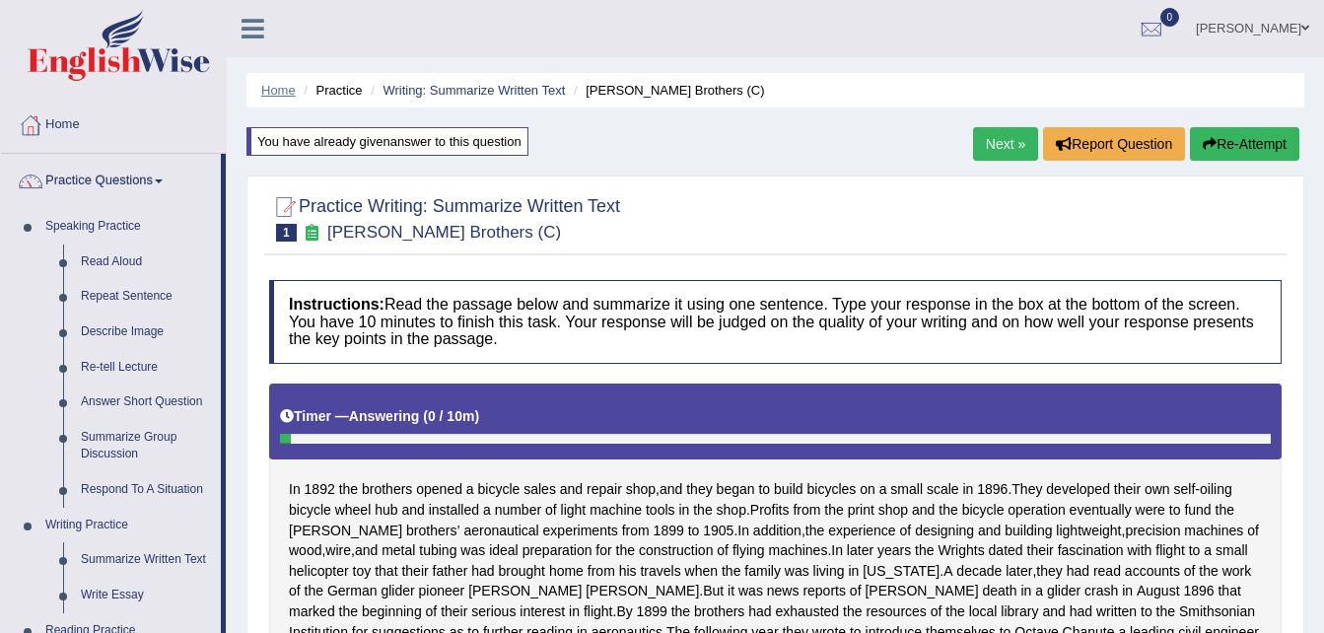
click at [278, 96] on link "Home" at bounding box center [278, 90] width 35 height 15
